Goal: Answer question/provide support

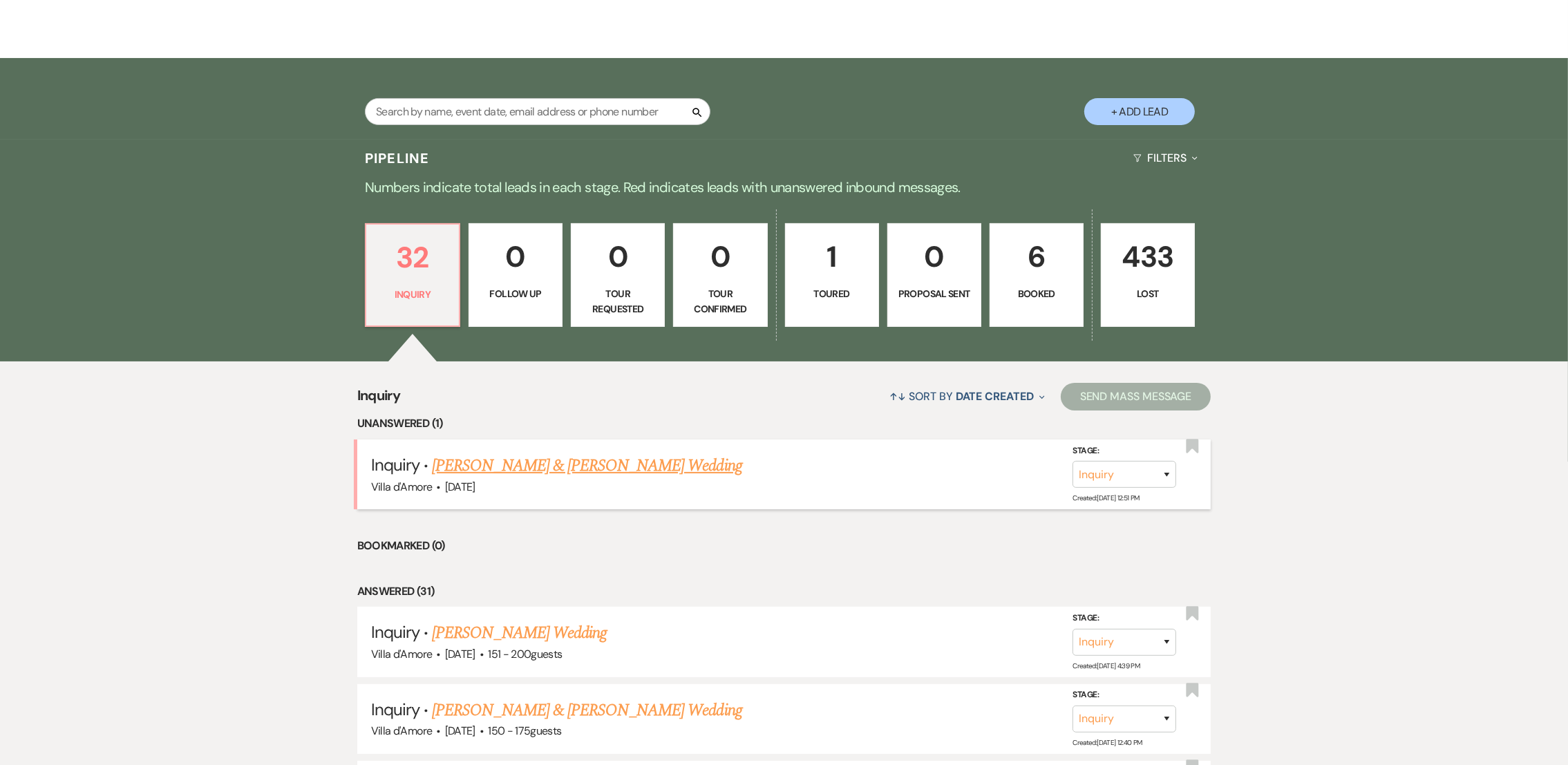
click at [523, 468] on link "[PERSON_NAME] & [PERSON_NAME] Wedding" at bounding box center [587, 466] width 310 height 25
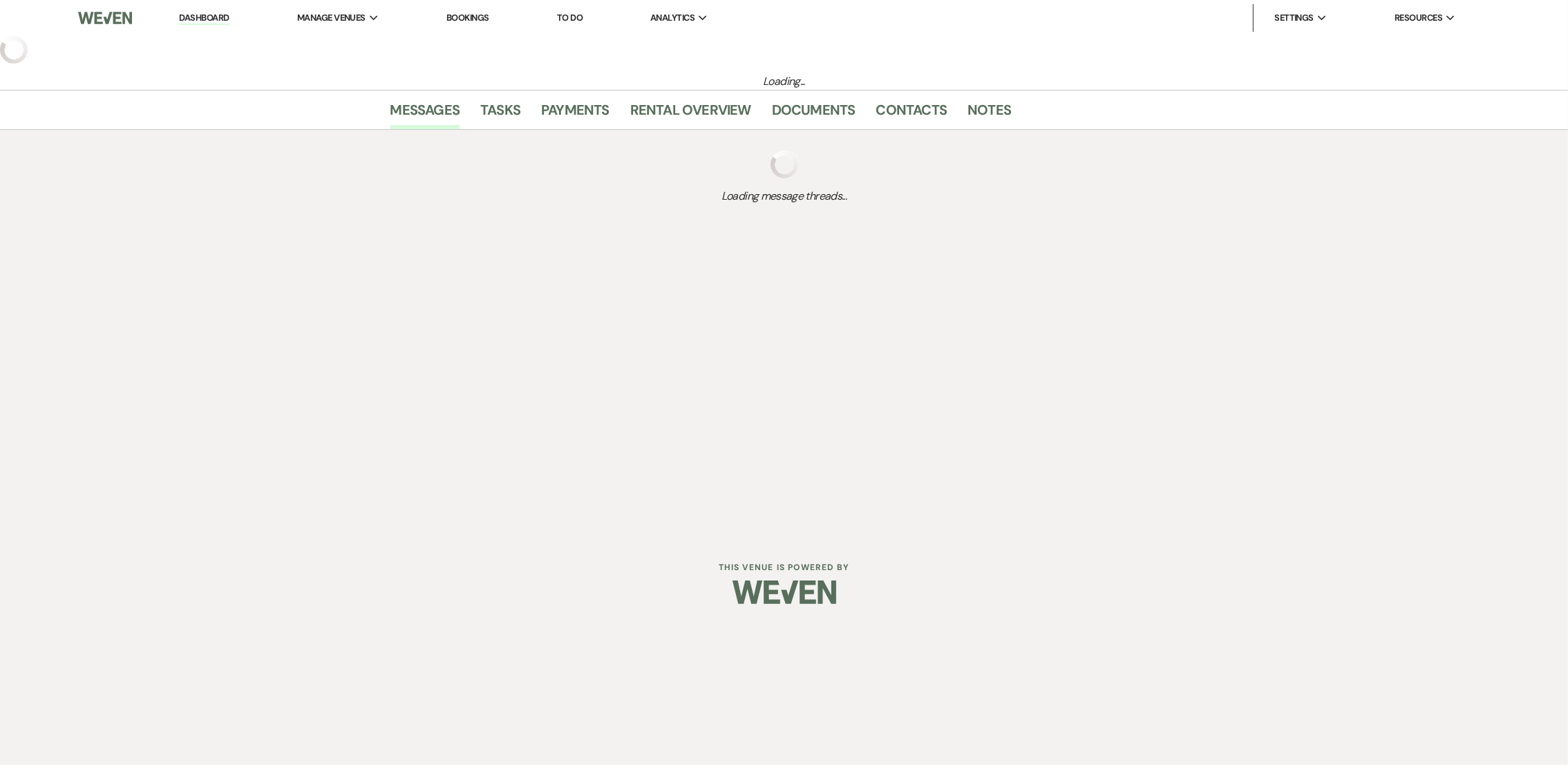
select select "5"
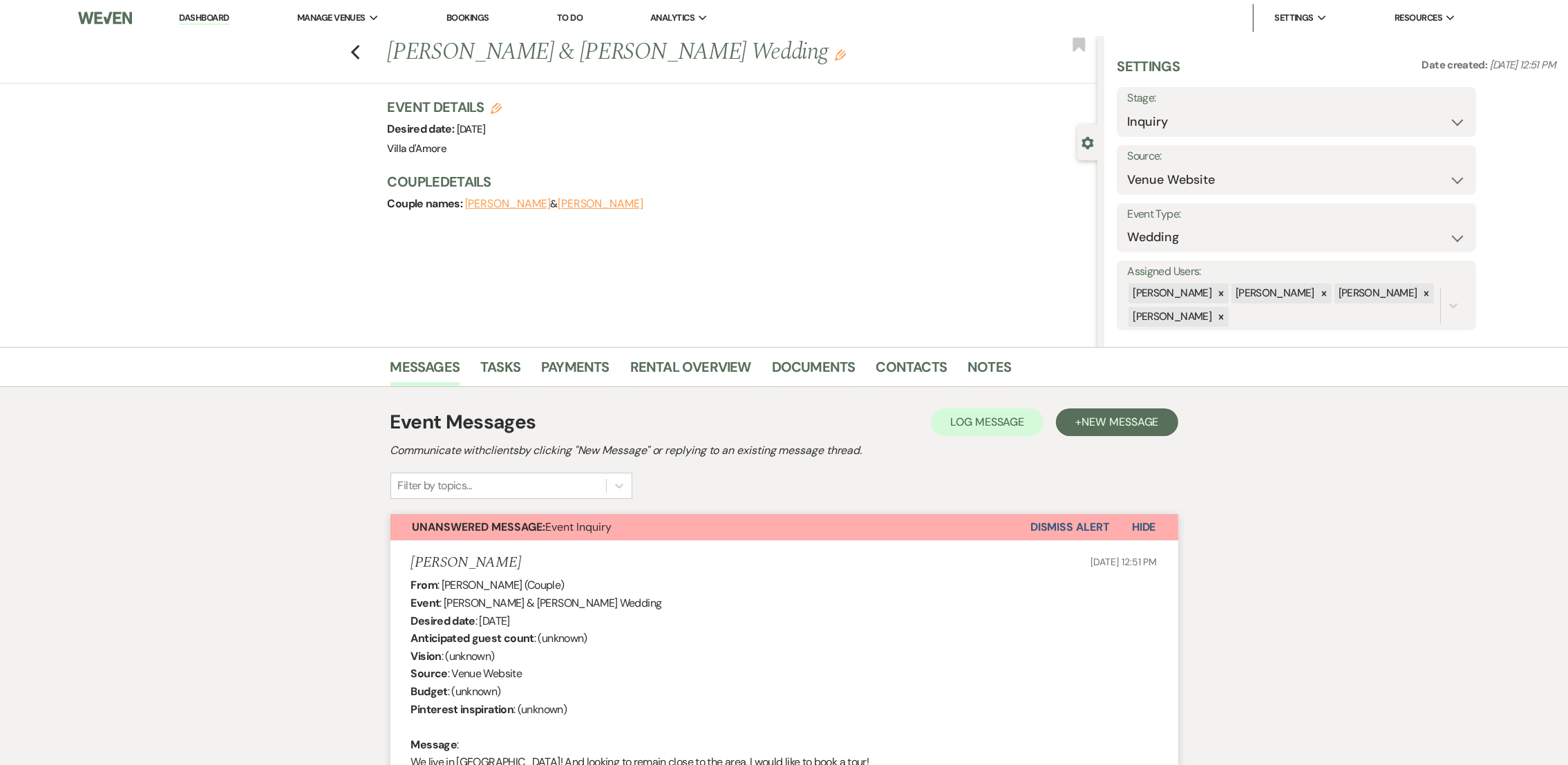
click at [1077, 530] on button "Dismiss Alert" at bounding box center [1070, 527] width 80 height 26
click at [1088, 524] on button "Dismiss Alert" at bounding box center [1070, 527] width 80 height 26
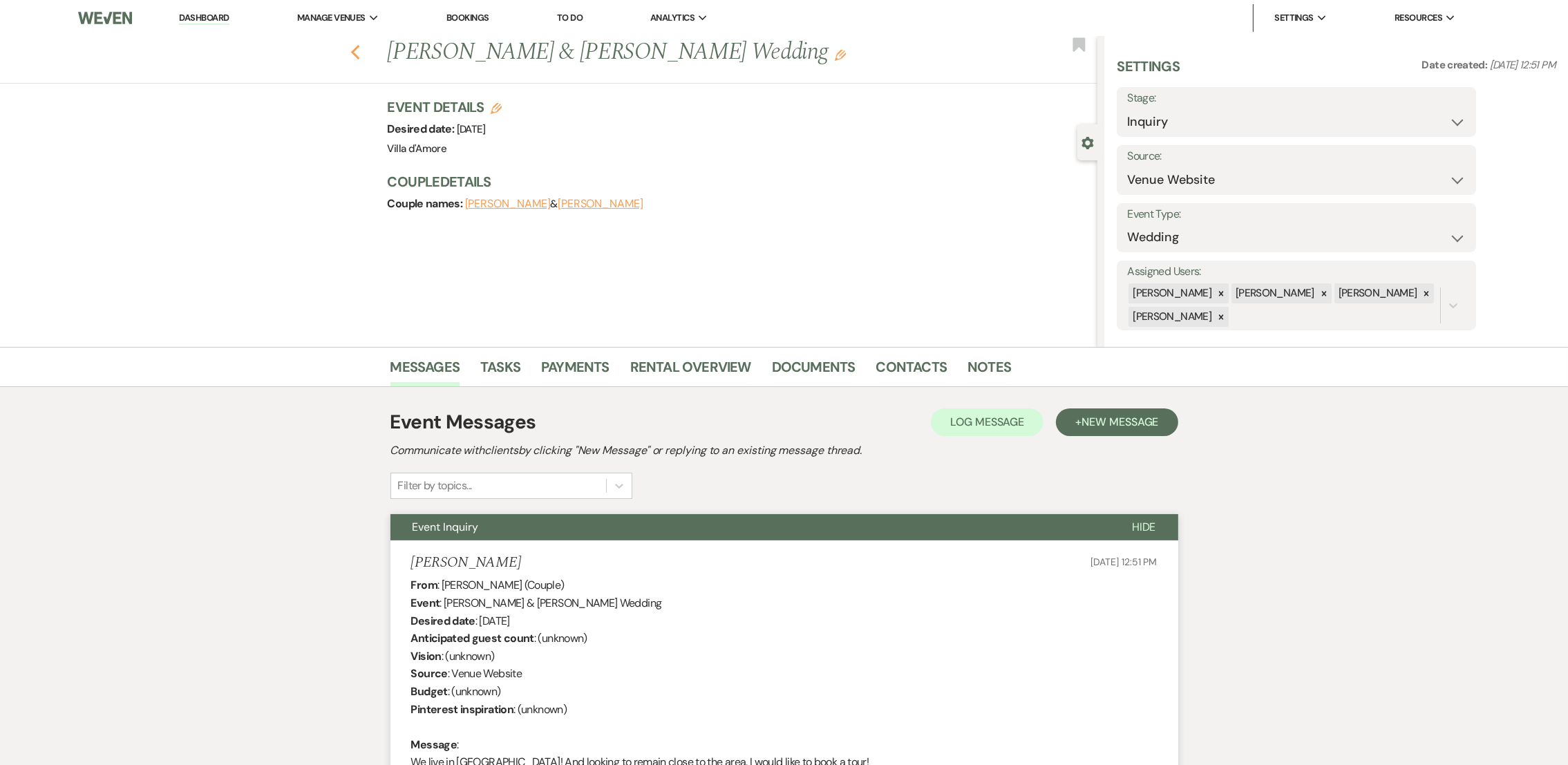
click at [360, 55] on use "button" at bounding box center [355, 52] width 9 height 15
